Goal: Information Seeking & Learning: Learn about a topic

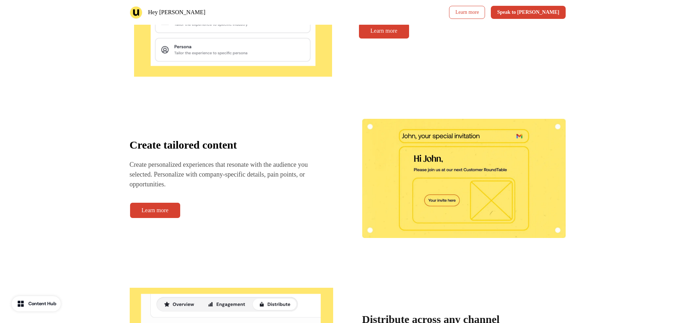
scroll to position [1175, 0]
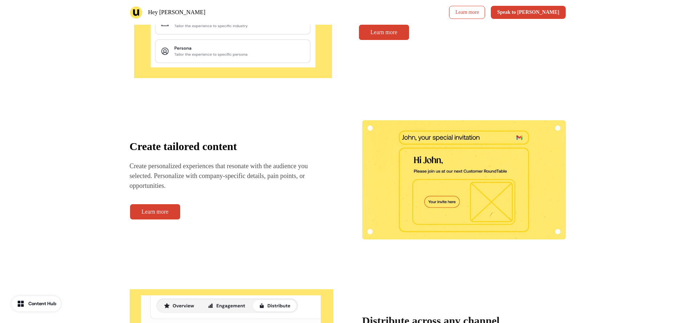
click at [104, 104] on div "How it works Convert your key accounts with scalable personalization and engage…" at bounding box center [347, 112] width 695 height 628
click at [76, 255] on div "How it works Convert your key accounts with scalable personalization and engage…" at bounding box center [347, 112] width 695 height 628
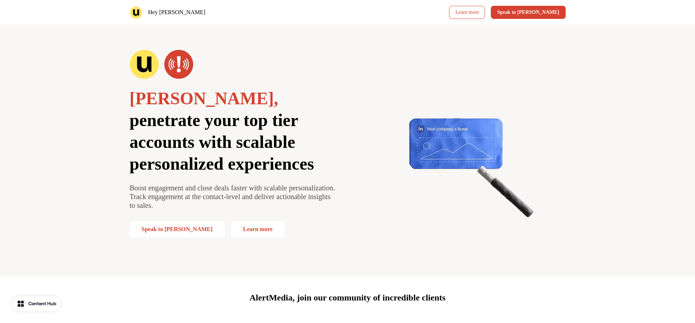
scroll to position [0, 0]
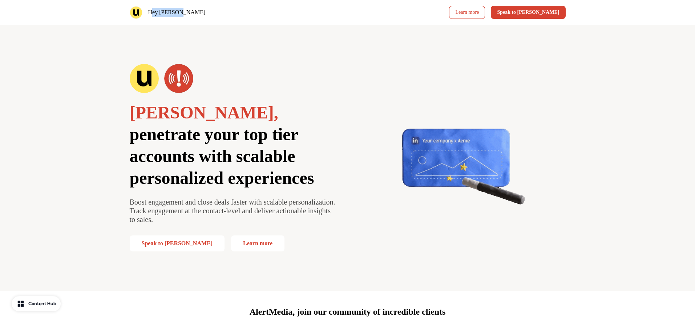
drag, startPoint x: 152, startPoint y: 14, endPoint x: 185, endPoint y: 13, distance: 33.1
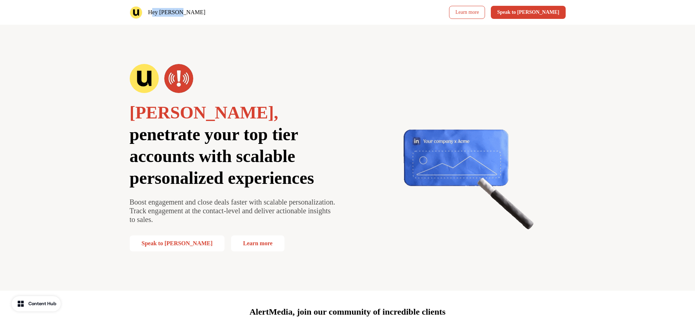
click at [185, 13] on div "Hey [PERSON_NAME]" at bounding box center [237, 12] width 215 height 13
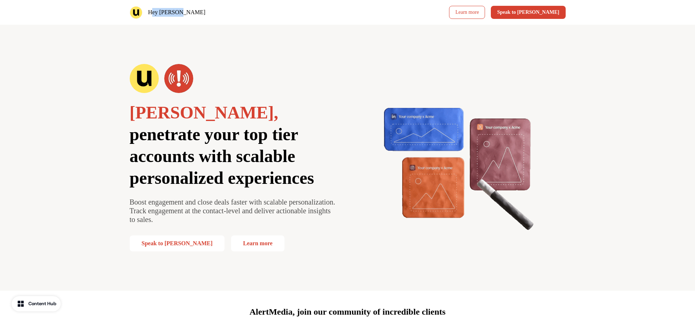
click at [153, 12] on p "Hey [PERSON_NAME]" at bounding box center [176, 12] width 57 height 9
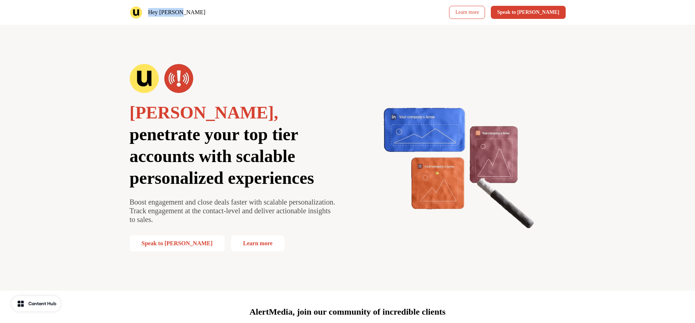
drag, startPoint x: 147, startPoint y: 14, endPoint x: 183, endPoint y: 12, distance: 36.0
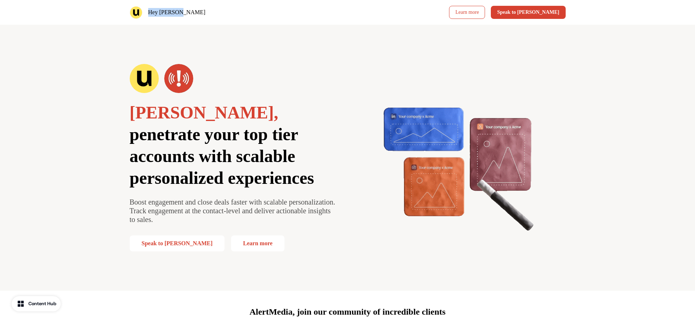
click at [183, 12] on div "Hey [PERSON_NAME]" at bounding box center [237, 12] width 215 height 13
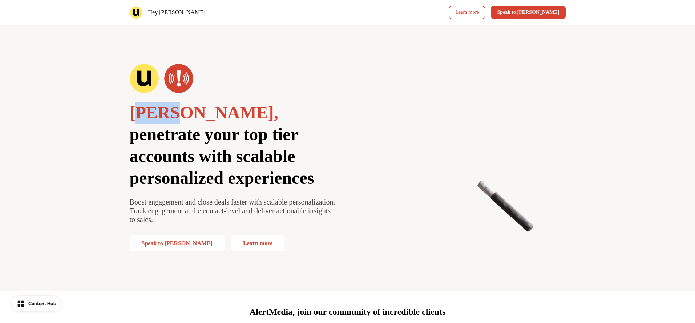
drag, startPoint x: 171, startPoint y: 121, endPoint x: 203, endPoint y: 119, distance: 32.4
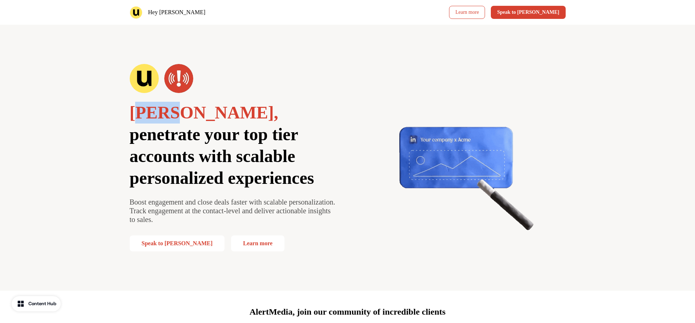
click at [203, 119] on p "[PERSON_NAME], penetrate your top tier accounts with scalable personalized expe…" at bounding box center [234, 145] width 208 height 87
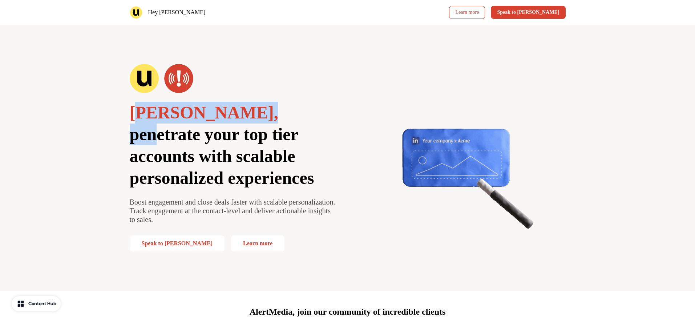
drag, startPoint x: 203, startPoint y: 119, endPoint x: 206, endPoint y: 116, distance: 4.1
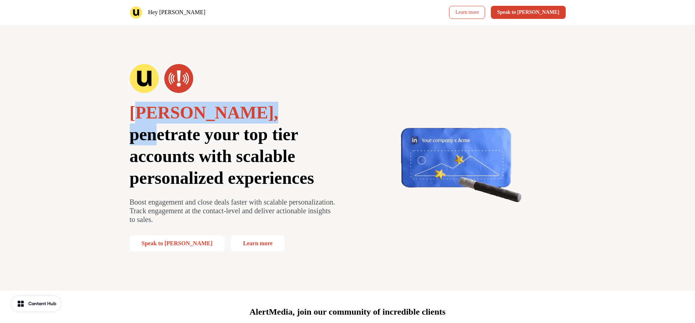
click at [203, 125] on span "penetrate your top tier accounts with scalable personalized experiences" at bounding box center [222, 156] width 185 height 63
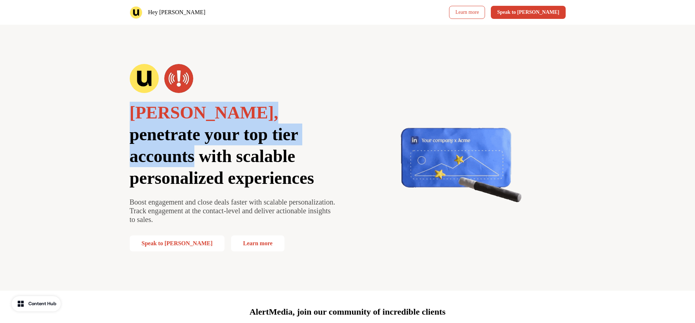
drag, startPoint x: 141, startPoint y: 115, endPoint x: 230, endPoint y: 124, distance: 89.7
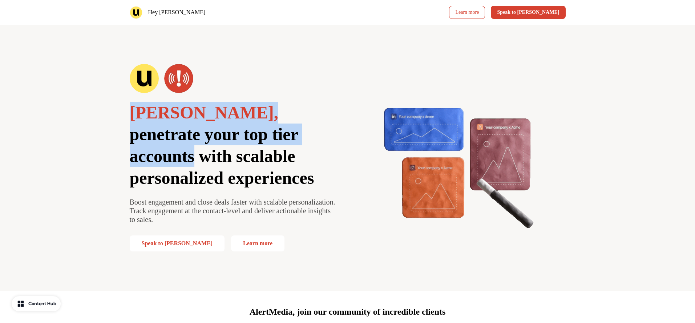
click at [230, 124] on p "[PERSON_NAME], penetrate your top tier accounts with scalable personalized expe…" at bounding box center [234, 145] width 208 height 87
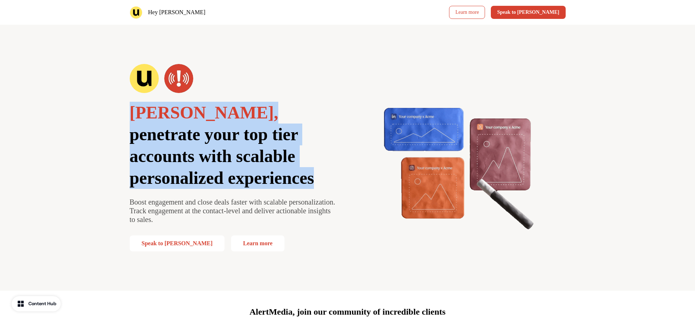
drag, startPoint x: 250, startPoint y: 183, endPoint x: 125, endPoint y: 106, distance: 146.6
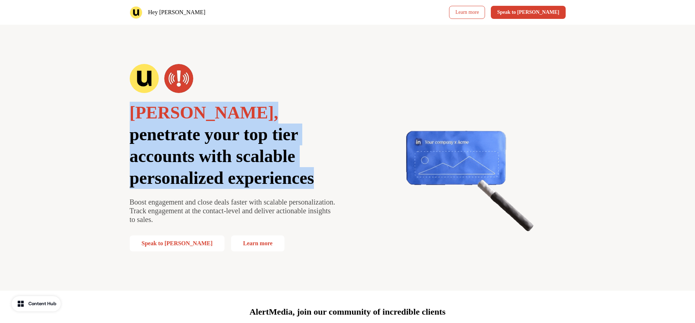
click at [125, 106] on div "[PERSON_NAME], penetrate your top tier accounts with scalable personalized expe…" at bounding box center [347, 158] width 479 height 266
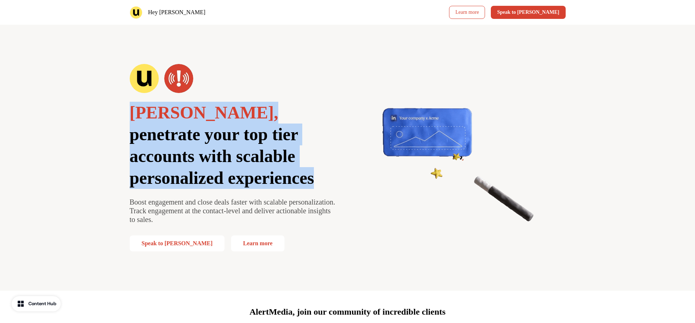
click at [146, 114] on span "[PERSON_NAME]," at bounding box center [204, 112] width 149 height 19
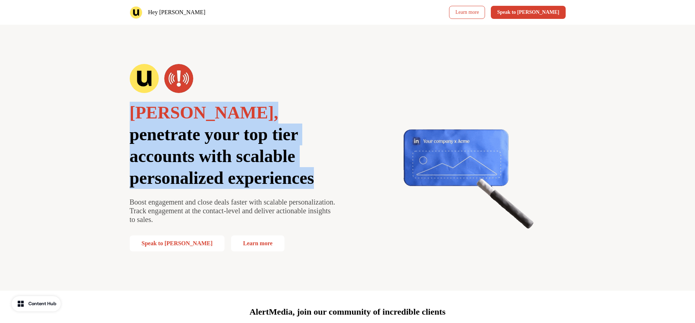
drag, startPoint x: 139, startPoint y: 117, endPoint x: 286, endPoint y: 191, distance: 164.4
click at [284, 190] on div "[PERSON_NAME], penetrate your top tier accounts with scalable personalized expe…" at bounding box center [234, 157] width 208 height 187
click at [286, 191] on div "[PERSON_NAME], penetrate your top tier accounts with scalable personalized expe…" at bounding box center [234, 157] width 208 height 187
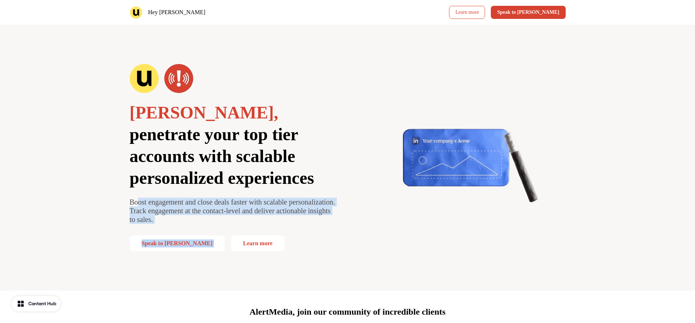
drag, startPoint x: 167, startPoint y: 206, endPoint x: 267, endPoint y: 231, distance: 103.3
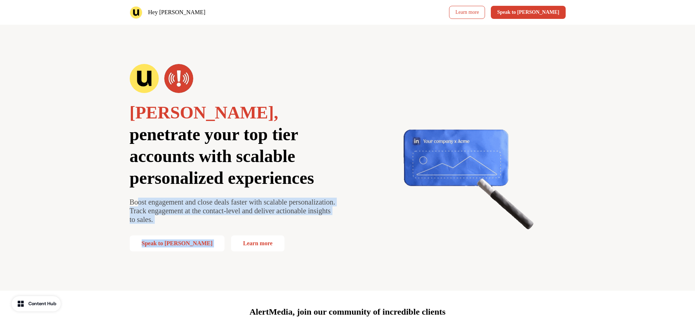
click at [267, 231] on div "[PERSON_NAME], penetrate your top tier accounts with scalable personalized expe…" at bounding box center [234, 157] width 208 height 187
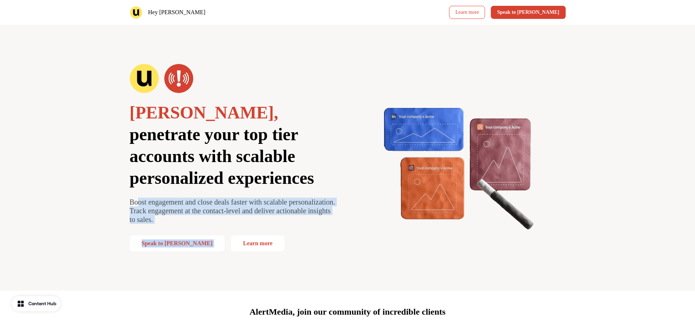
click at [267, 231] on div "[PERSON_NAME], penetrate your top tier accounts with scalable personalized expe…" at bounding box center [234, 157] width 208 height 187
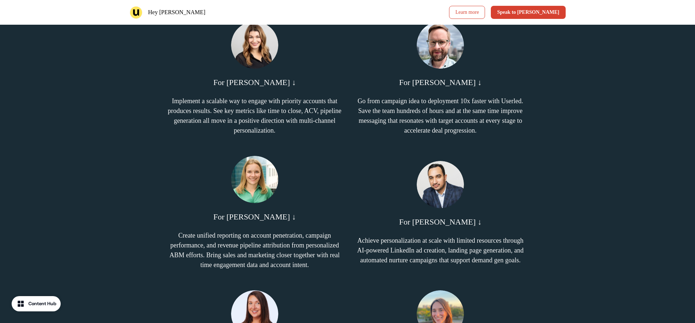
scroll to position [380, 0]
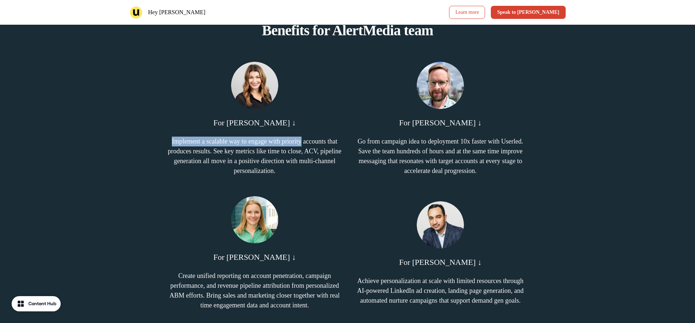
drag, startPoint x: 310, startPoint y: 138, endPoint x: 321, endPoint y: 166, distance: 30.5
click at [320, 166] on div "For [PERSON_NAME] ↓ Implement a scalable way to engage with priority accounts t…" at bounding box center [254, 119] width 174 height 114
click at [321, 166] on p "Implement a scalable way to engage with priority accounts that produces results…" at bounding box center [254, 156] width 174 height 39
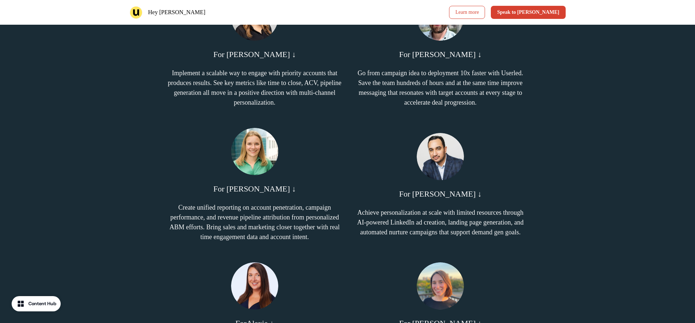
scroll to position [449, 0]
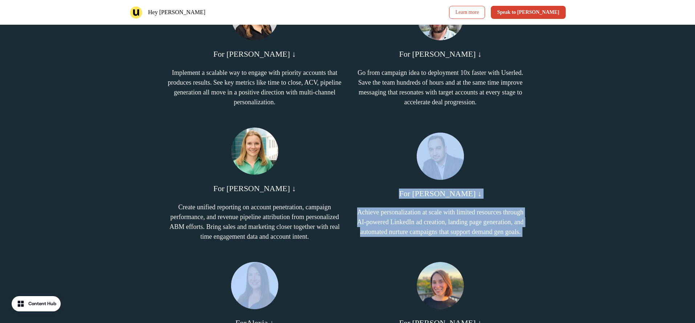
drag, startPoint x: 410, startPoint y: 194, endPoint x: 233, endPoint y: 320, distance: 217.8
click at [311, 269] on div "Benefits for AlertMedia team For [PERSON_NAME] ↓ Implement a scalable way to en…" at bounding box center [347, 230] width 479 height 588
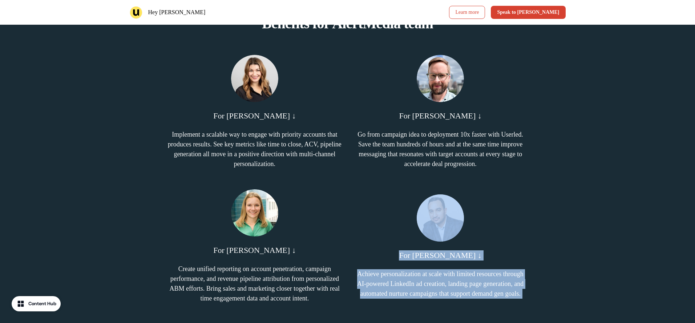
scroll to position [388, 0]
